Goal: Transaction & Acquisition: Purchase product/service

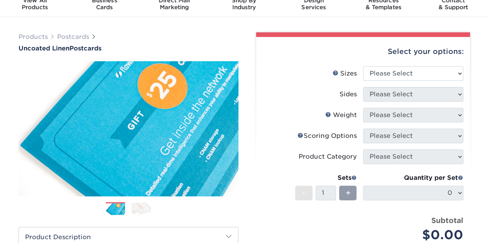
scroll to position [33, 0]
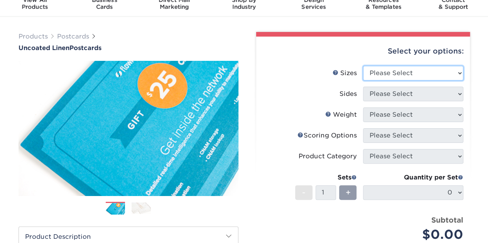
click at [380, 74] on select "Please Select 1.5" x 7" 2" x 6" 2" x 8" 2.12" x 5.5" 2.75" x 4.25" 2.75" x 8.5"…" at bounding box center [413, 73] width 100 height 15
select select "4.25x5.50"
click at [363, 66] on select "Please Select 1.5" x 7" 2" x 6" 2" x 8" 2.12" x 5.5" 2.75" x 4.25" 2.75" x 8.5"…" at bounding box center [413, 73] width 100 height 15
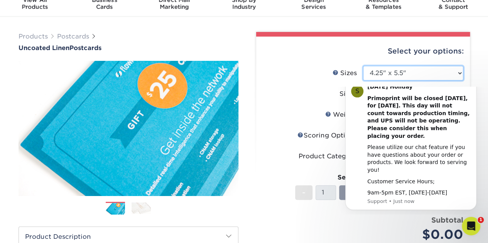
scroll to position [0, 0]
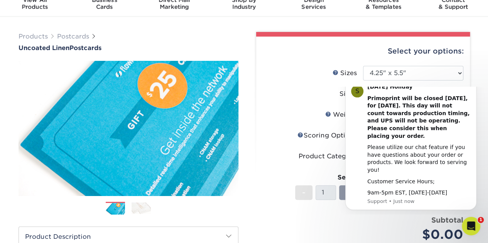
click at [368, 93] on div "S Labor Day Holiday Primoprint will be closed Monday, September 1st, for Labor …" at bounding box center [410, 144] width 131 height 132
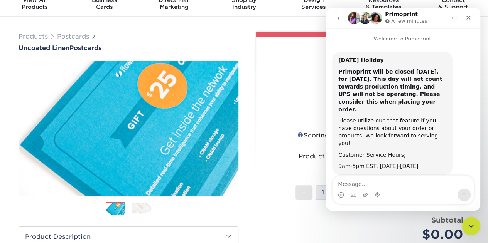
click at [311, 76] on label "Sizes Help Sizes" at bounding box center [313, 73] width 100 height 15
click at [470, 20] on icon "Close" at bounding box center [468, 18] width 6 height 6
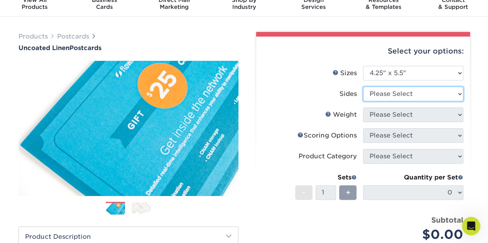
click at [391, 97] on select "Please Select Print Both Sides Print Front Only" at bounding box center [413, 94] width 100 height 15
select select "13abbda7-1d64-4f25-8bb2-c179b224825d"
click at [363, 87] on select "Please Select Print Both Sides Print Front Only" at bounding box center [413, 94] width 100 height 15
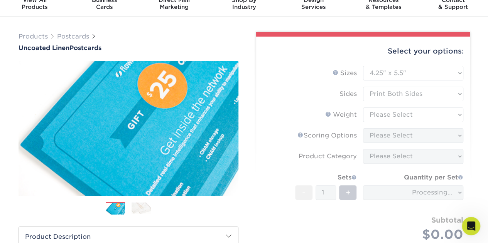
click at [392, 115] on form "Sizes Help Sizes Please Select 1.5" x 7" 2" x 6" 2" x 8" 2.12" x 5.5" 2.75" x 4…" at bounding box center [362, 163] width 201 height 194
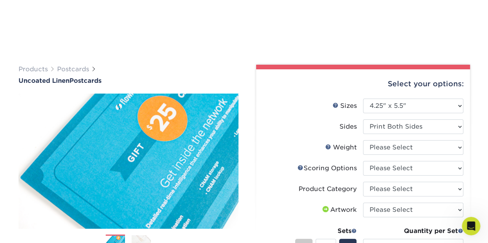
scroll to position [114, 0]
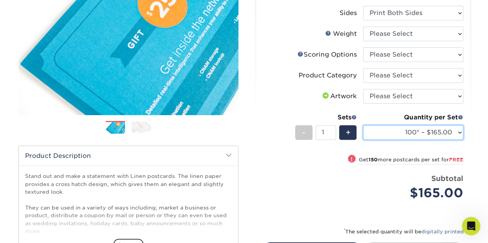
click at [407, 132] on select "100* – $165.00 250* – $165.00 500* – $168.00 1000 – $211.00 2500 – $345.00 5000…" at bounding box center [413, 132] width 100 height 15
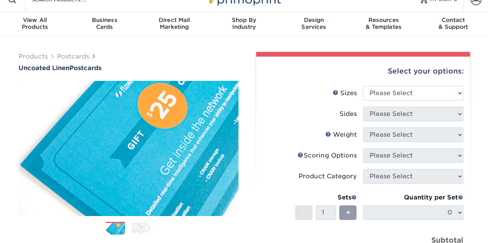
scroll to position [13, 0]
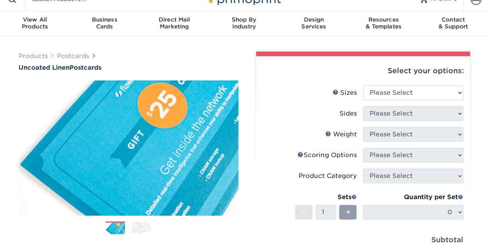
click at [391, 100] on li "Sizes Help Sizes Please Select 1.5" x 7" 2" x 6" 2" x 8" 2.12" x 5.5" 2.75" x 4…" at bounding box center [363, 96] width 201 height 21
click at [390, 100] on select "Please Select 1.5" x 7" 2" x 6" 2" x 8" 2.12" x 5.5" 2.75" x 4.25" 2.75" x 8.5"…" at bounding box center [413, 93] width 100 height 15
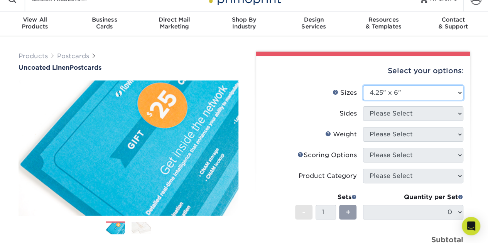
click at [363, 86] on select "Please Select 1.5" x 7" 2" x 6" 2" x 8" 2.12" x 5.5" 2.75" x 4.25" 2.75" x 8.5"…" at bounding box center [413, 93] width 100 height 15
click at [397, 94] on select "Please Select 1.5" x 7" 2" x 6" 2" x 8" 2.12" x 5.5" 2.75" x 4.25" 2.75" x 8.5"…" at bounding box center [413, 93] width 100 height 15
select select "4.25x5.50"
click at [363, 86] on select "Please Select 1.5" x 7" 2" x 6" 2" x 8" 2.12" x 5.5" 2.75" x 4.25" 2.75" x 8.5"…" at bounding box center [413, 93] width 100 height 15
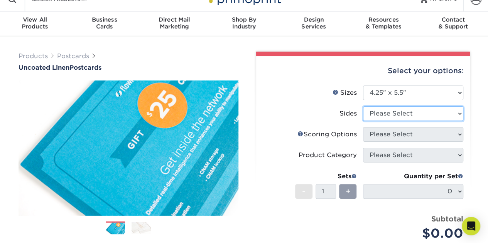
click at [379, 118] on select "Please Select Print Both Sides Print Front Only" at bounding box center [413, 113] width 100 height 15
select select "13abbda7-1d64-4f25-8bb2-c179b224825d"
click at [363, 106] on select "Please Select Print Both Sides Print Front Only" at bounding box center [413, 113] width 100 height 15
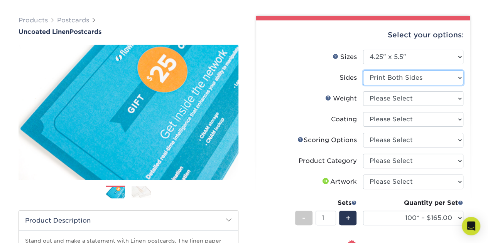
scroll to position [49, 0]
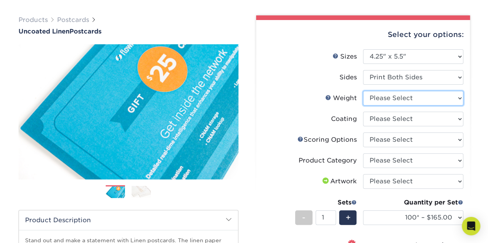
click at [382, 94] on select "Please Select 100LB" at bounding box center [413, 98] width 100 height 15
select select "100LB"
click at [363, 91] on select "Please Select 100LB" at bounding box center [413, 98] width 100 height 15
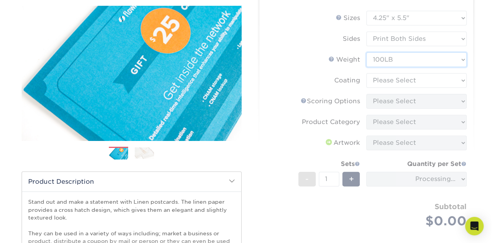
scroll to position [90, 0]
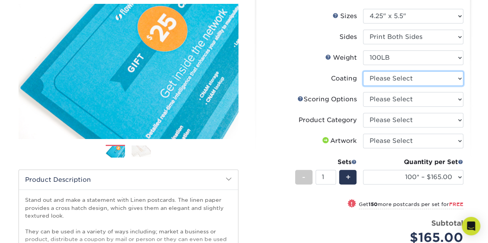
click at [389, 80] on select at bounding box center [413, 78] width 100 height 15
select select "3e7618de-abca-4bda-9f97-8b9129e913d8"
click at [363, 71] on select at bounding box center [413, 78] width 100 height 15
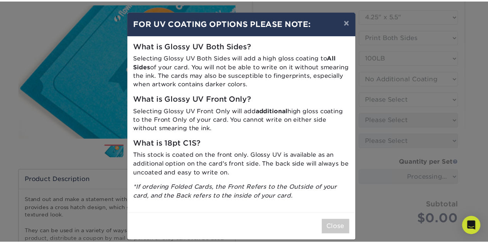
scroll to position [8, 0]
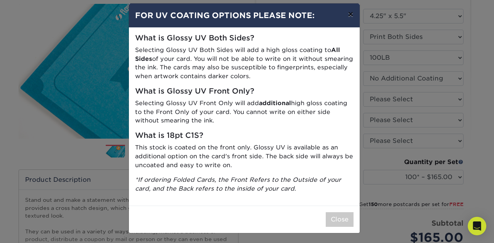
click at [346, 13] on button "×" at bounding box center [350, 14] width 18 height 22
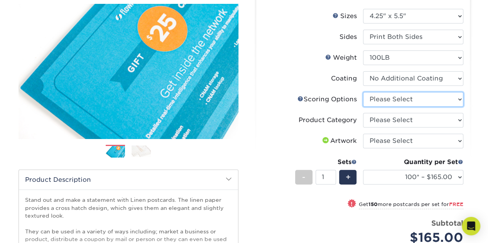
click at [384, 93] on select "Please Select No Scoring One Score Score in Half" at bounding box center [413, 99] width 100 height 15
select select "16ebe401-5398-422d-8cb0-f3adbb82deb5"
click at [363, 92] on select "Please Select No Scoring One Score Score in Half" at bounding box center [413, 99] width 100 height 15
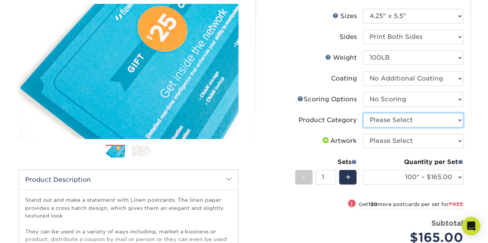
click at [390, 122] on select "Please Select Postcards" at bounding box center [413, 120] width 100 height 15
select select "9b7272e0-d6c8-4c3c-8e97-d3a1bcdab858"
click at [363, 113] on select "Please Select Postcards" at bounding box center [413, 120] width 100 height 15
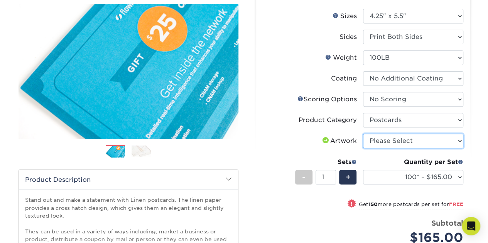
click at [392, 142] on select "Please Select I will upload files I need a design - $150" at bounding box center [413, 141] width 100 height 15
select select "upload"
click at [363, 134] on select "Please Select I will upload files I need a design - $150" at bounding box center [413, 141] width 100 height 15
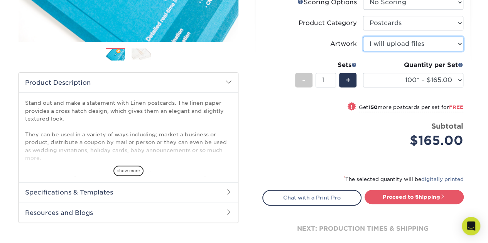
scroll to position [191, 0]
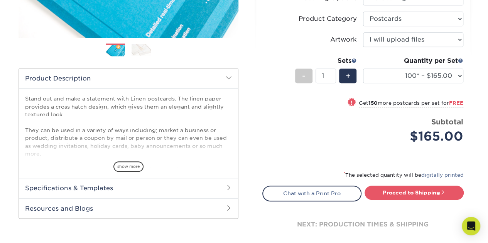
click at [351, 104] on span "!" at bounding box center [352, 103] width 2 height 8
select select "250* – $165.00"
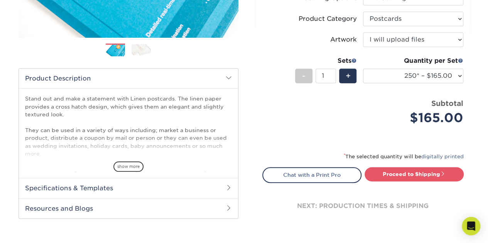
scroll to position [0, 0]
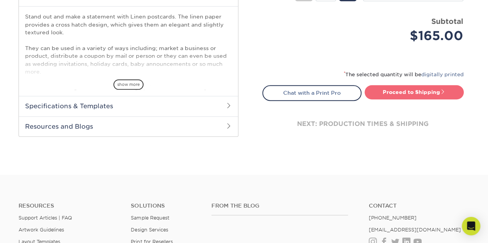
click at [395, 96] on link "Proceed to Shipping" at bounding box center [414, 92] width 99 height 14
type input "Set 1"
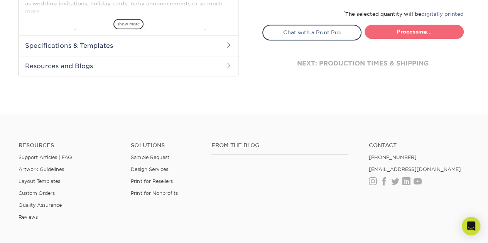
select select "c03eceff-419e-48a2-b2fc-e6913a9ce80e"
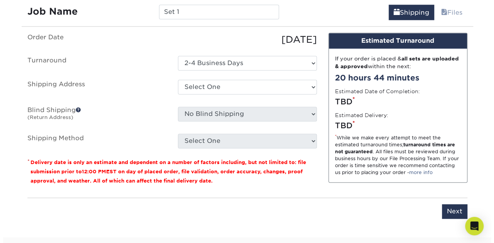
scroll to position [455, 0]
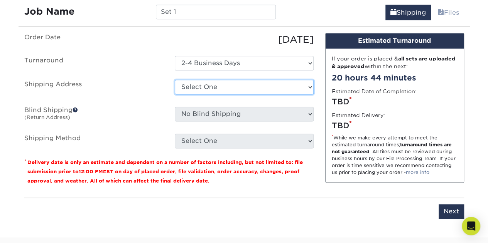
click at [266, 83] on select "Select One + Add New Address - Login" at bounding box center [244, 87] width 139 height 15
select select "newaddress"
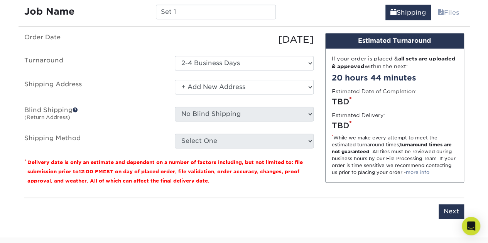
click at [175, 80] on select "Select One + Add New Address - Login" at bounding box center [244, 87] width 139 height 15
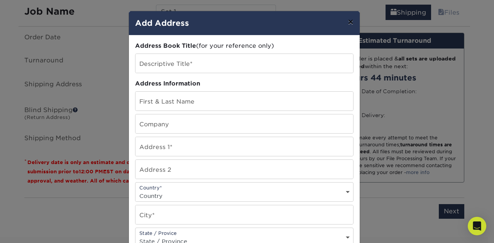
click at [344, 25] on button "×" at bounding box center [350, 22] width 18 height 22
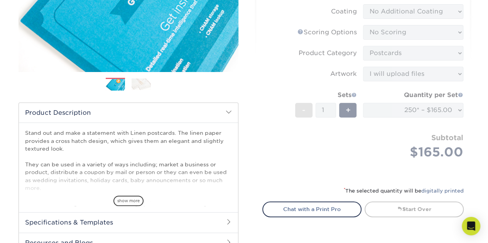
scroll to position [174, 0]
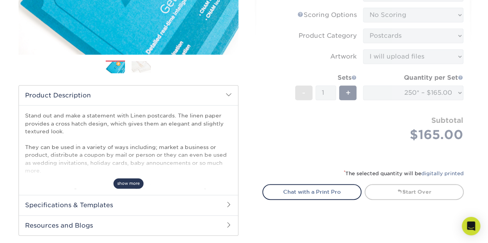
click at [133, 184] on span "show more" at bounding box center [128, 184] width 30 height 10
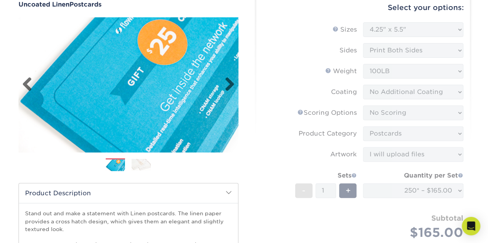
scroll to position [78, 0]
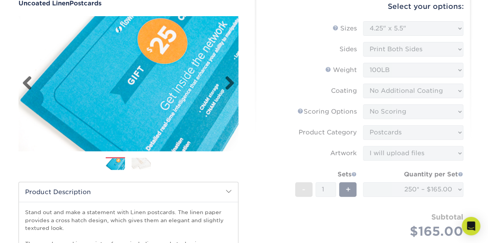
click at [21, 81] on img at bounding box center [129, 84] width 220 height 152
click at [26, 83] on link "Previous" at bounding box center [29, 83] width 15 height 15
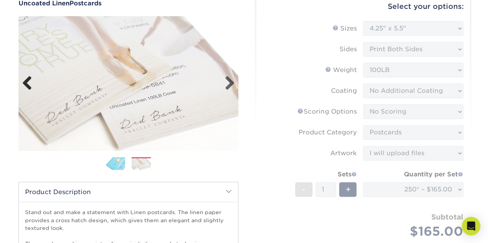
click at [26, 83] on link "Previous" at bounding box center [29, 83] width 15 height 15
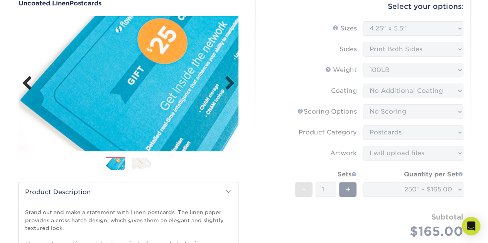
click at [26, 83] on link "Previous" at bounding box center [29, 83] width 15 height 15
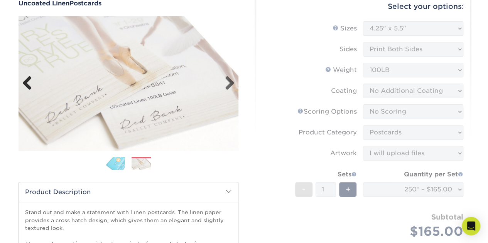
click at [26, 83] on link "Previous" at bounding box center [29, 83] width 15 height 15
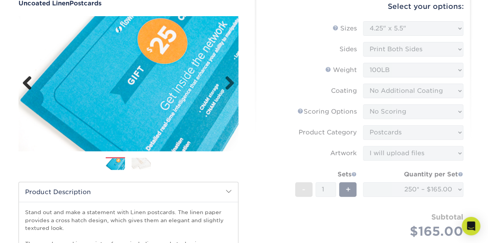
click at [26, 83] on link "Previous" at bounding box center [29, 83] width 15 height 15
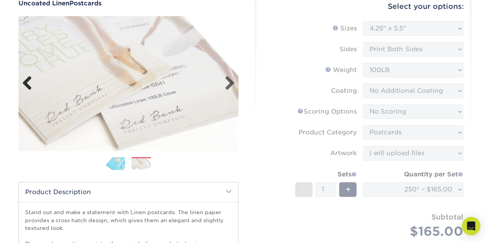
click at [26, 83] on link "Previous" at bounding box center [29, 83] width 15 height 15
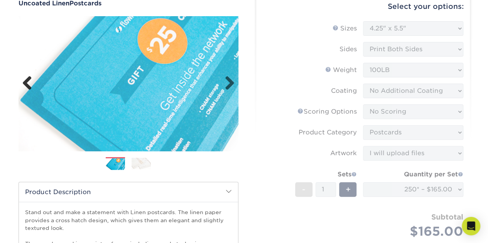
click at [26, 83] on link "Previous" at bounding box center [29, 83] width 15 height 15
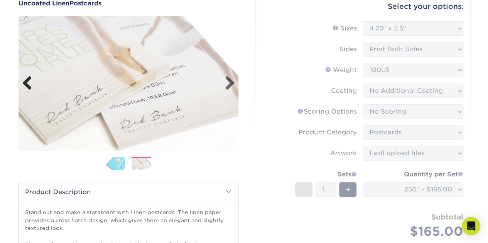
click at [26, 83] on link "Previous" at bounding box center [29, 83] width 15 height 15
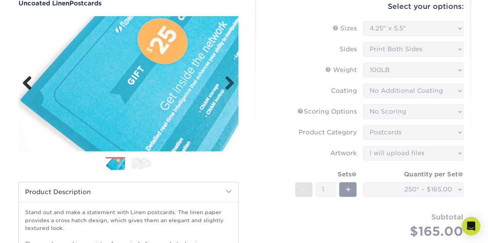
click at [26, 83] on link "Previous" at bounding box center [29, 83] width 15 height 15
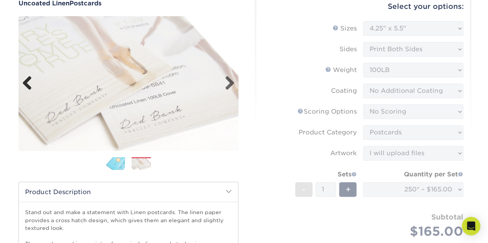
click at [26, 83] on link "Previous" at bounding box center [29, 83] width 15 height 15
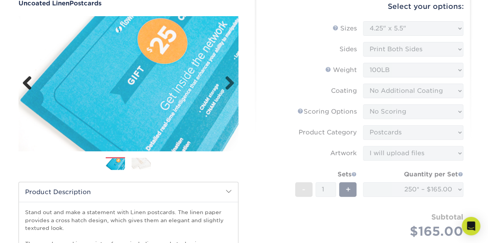
click at [26, 83] on link "Previous" at bounding box center [29, 83] width 15 height 15
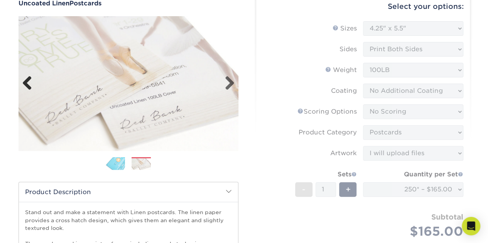
click at [26, 83] on link "Previous" at bounding box center [29, 83] width 15 height 15
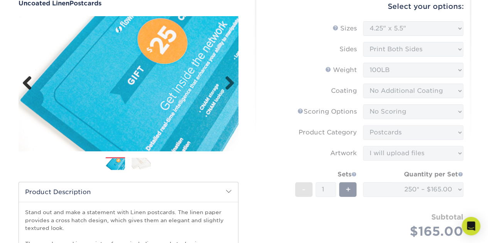
click at [26, 83] on link "Previous" at bounding box center [29, 83] width 15 height 15
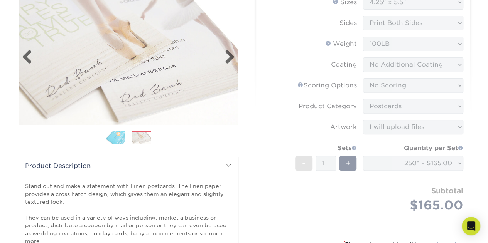
scroll to position [105, 0]
click at [123, 138] on img at bounding box center [115, 137] width 19 height 14
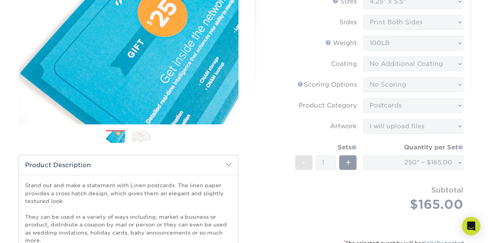
click at [150, 139] on img at bounding box center [141, 137] width 19 height 12
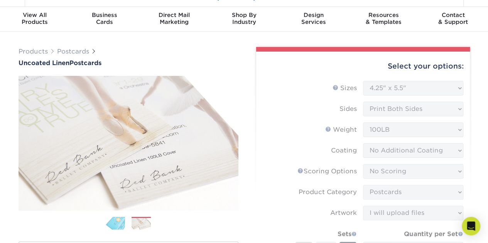
scroll to position [0, 0]
